Goal: Navigation & Orientation: Find specific page/section

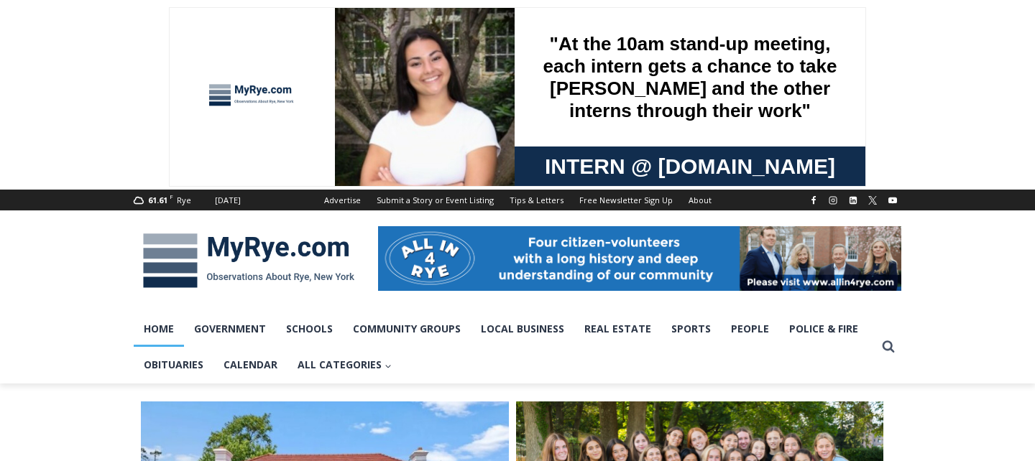
click at [337, 251] on img at bounding box center [249, 260] width 230 height 75
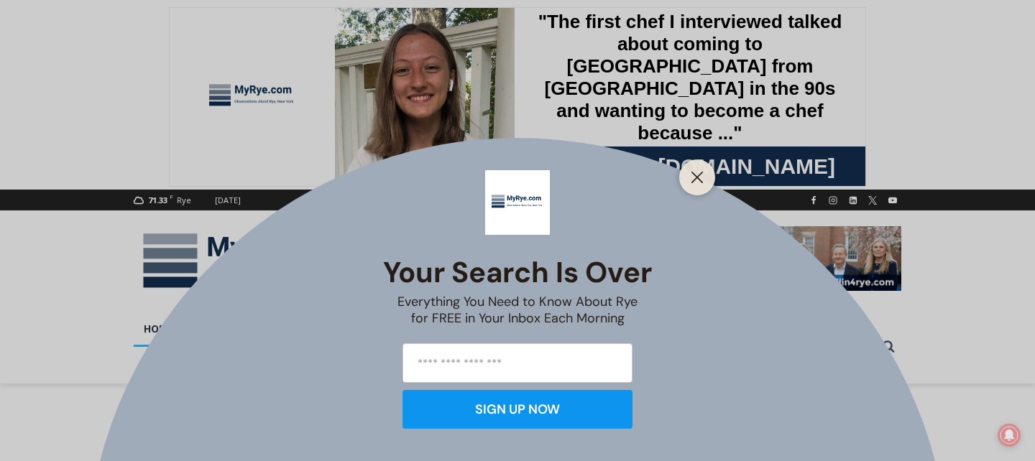
click at [707, 177] on div at bounding box center [697, 177] width 36 height 36
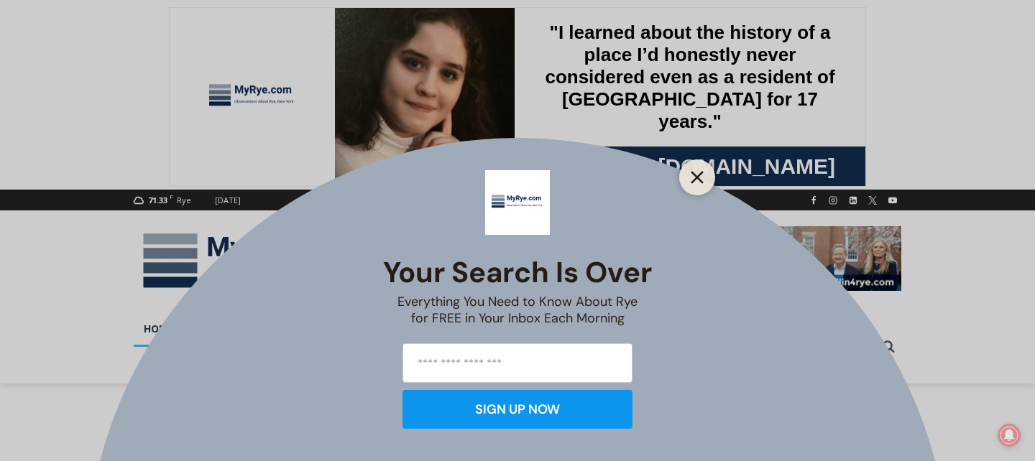
click at [698, 177] on icon "Close" at bounding box center [696, 177] width 13 height 13
